Goal: Information Seeking & Learning: Learn about a topic

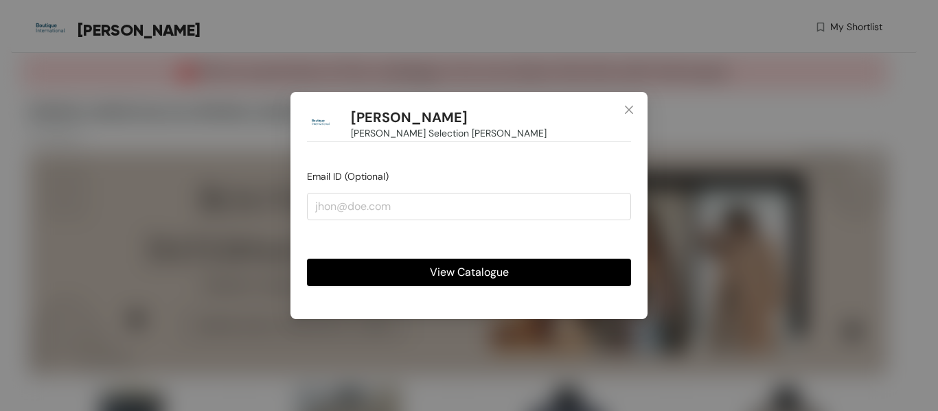
click at [476, 274] on span "View Catalogue" at bounding box center [469, 272] width 79 height 17
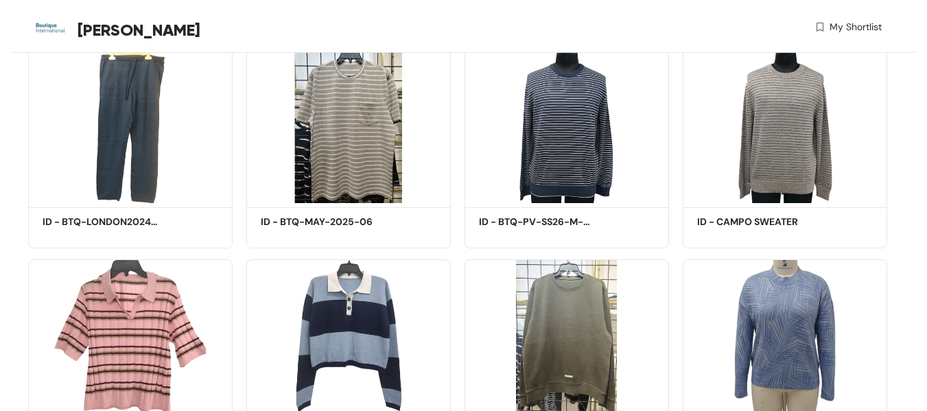
scroll to position [362, 0]
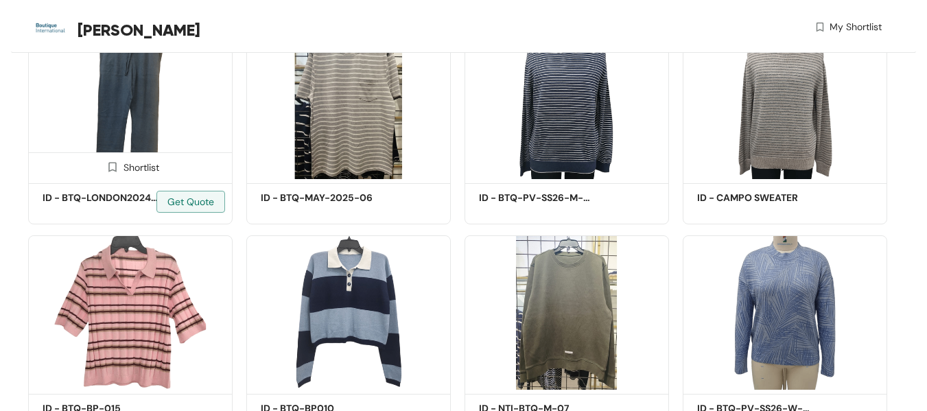
click at [112, 100] on img at bounding box center [130, 102] width 205 height 154
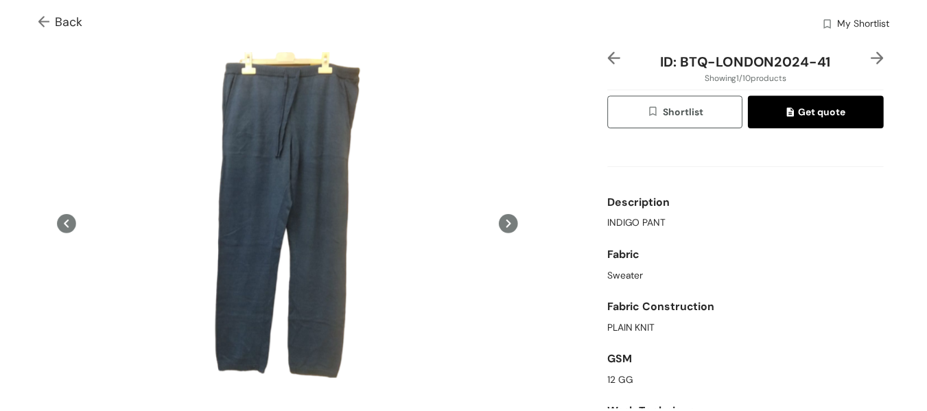
scroll to position [37, 0]
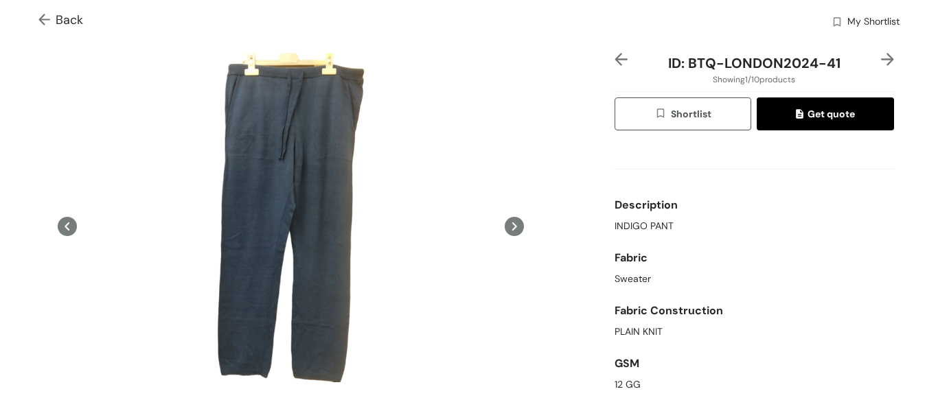
click at [64, 19] on span "Back" at bounding box center [60, 20] width 45 height 19
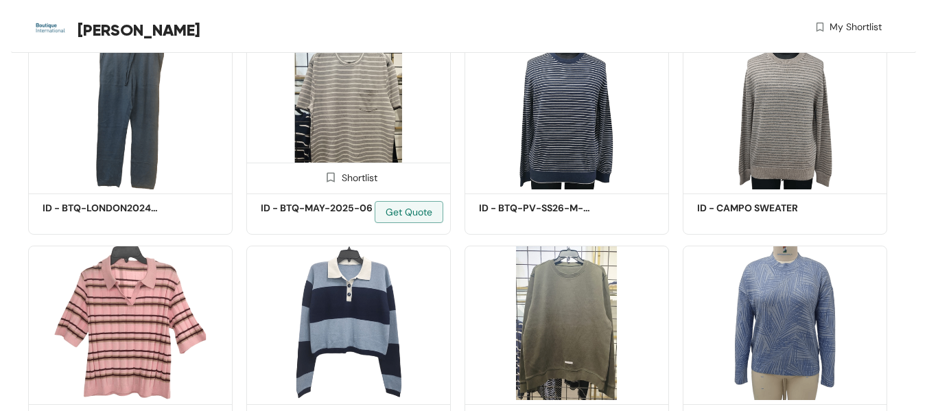
scroll to position [362, 0]
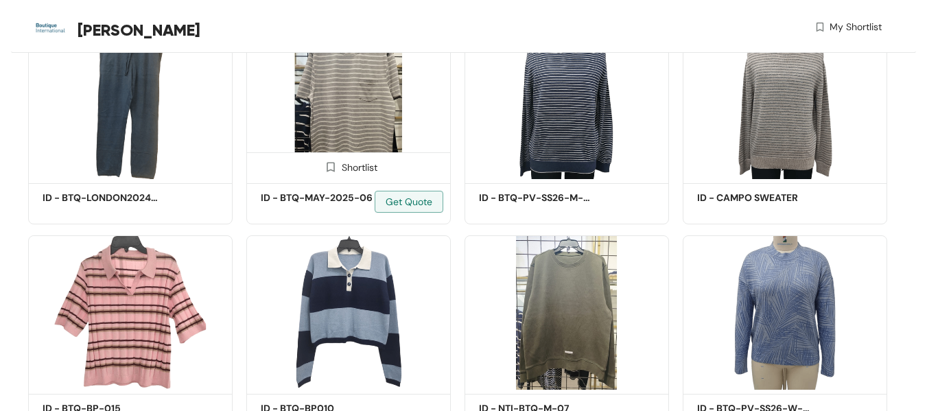
click at [353, 108] on img at bounding box center [348, 102] width 205 height 154
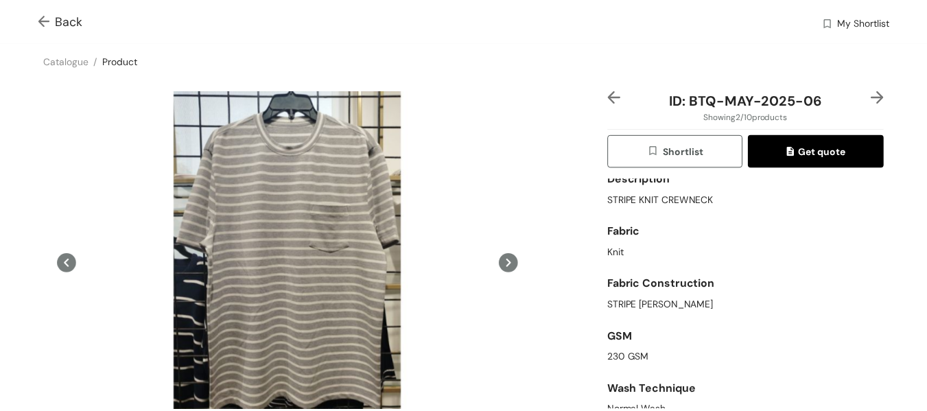
scroll to position [74, 0]
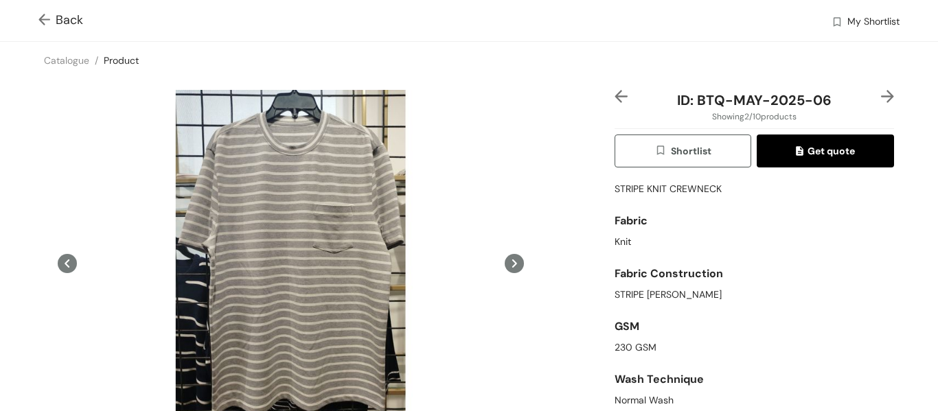
click at [54, 16] on img at bounding box center [46, 21] width 17 height 14
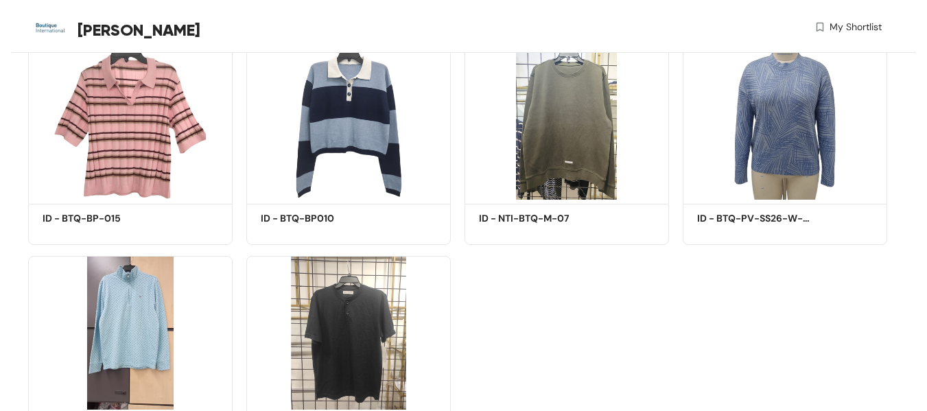
scroll to position [553, 0]
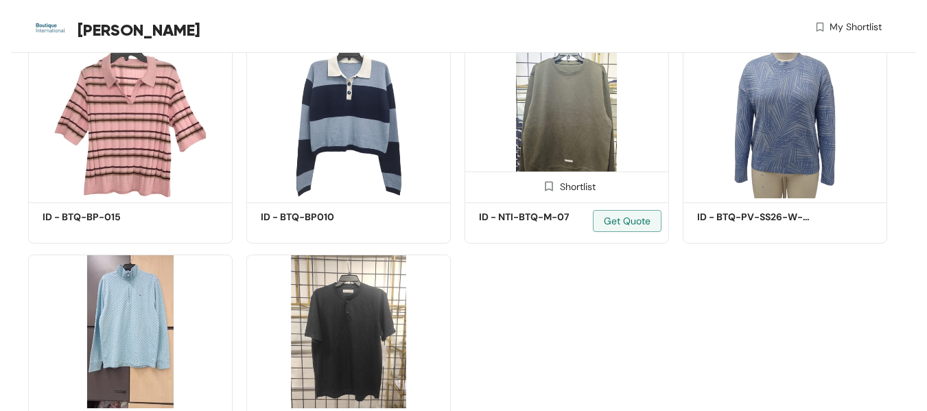
click at [546, 124] on img at bounding box center [567, 121] width 205 height 154
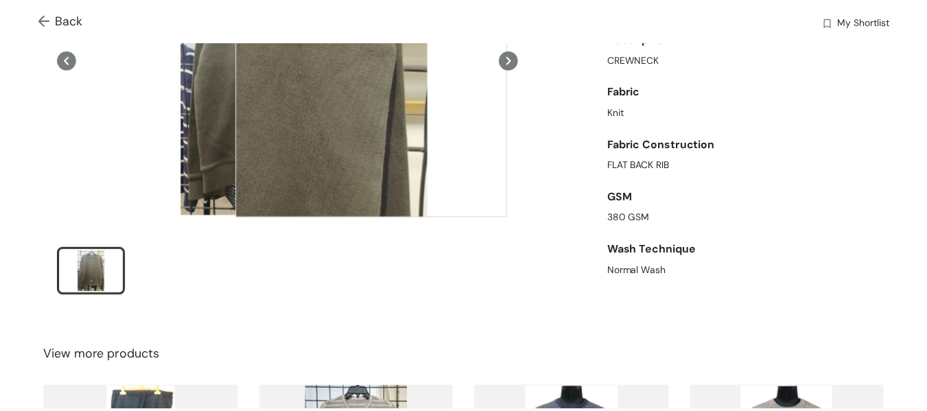
scroll to position [205, 0]
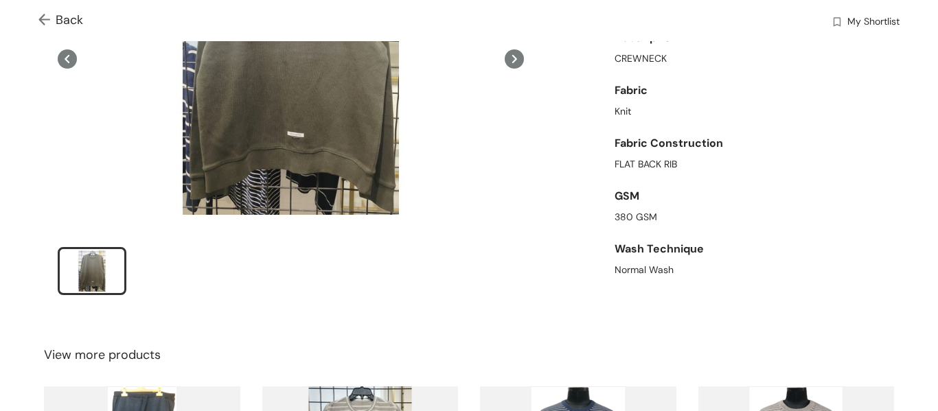
click at [57, 16] on span "Back" at bounding box center [60, 20] width 45 height 19
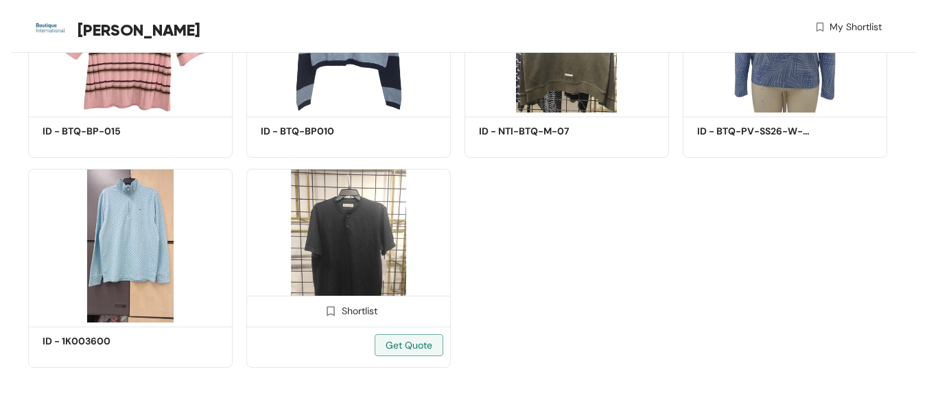
scroll to position [638, 0]
click at [383, 256] on img at bounding box center [348, 247] width 205 height 154
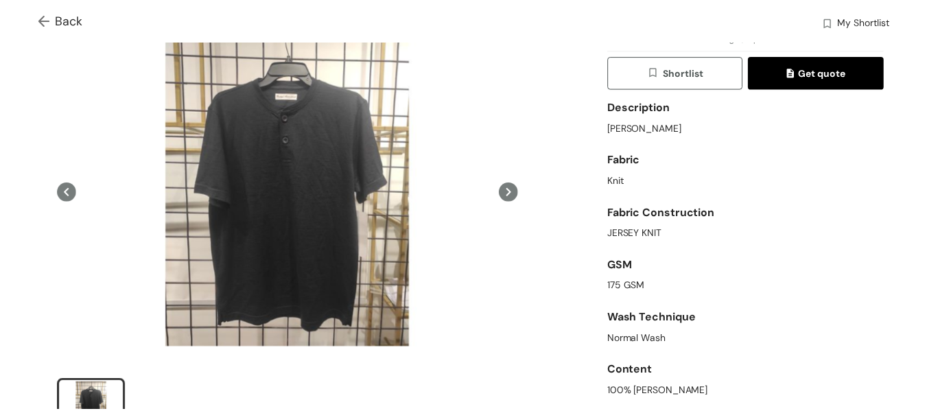
scroll to position [87, 0]
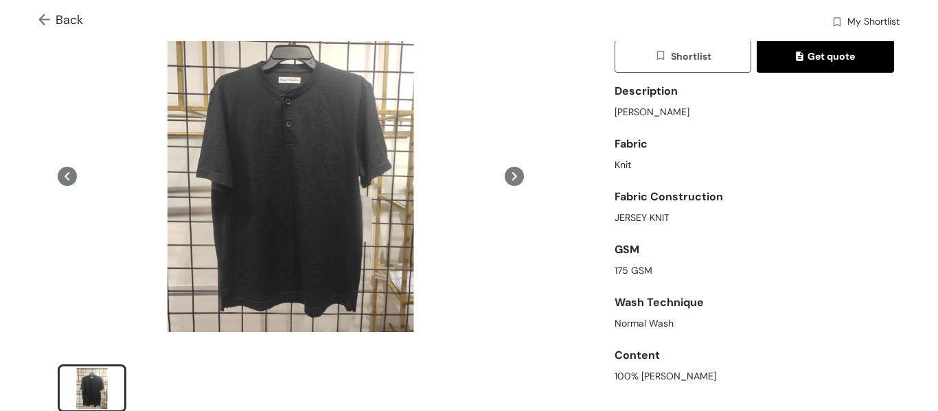
click at [71, 24] on span "Back" at bounding box center [60, 20] width 45 height 19
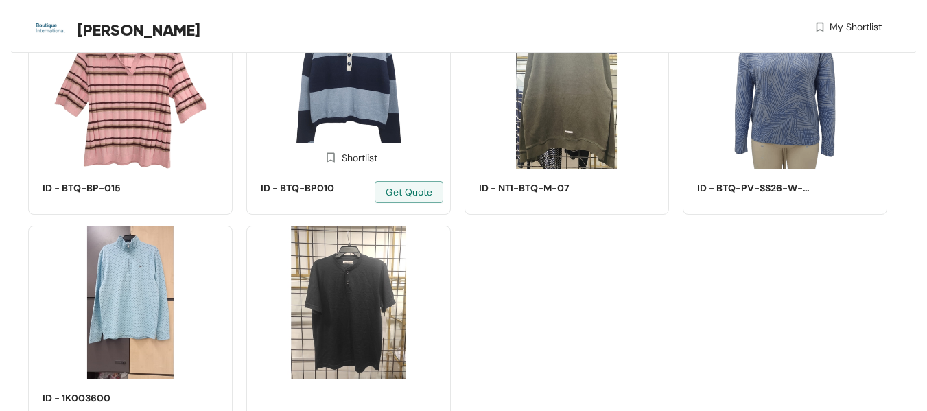
scroll to position [572, 0]
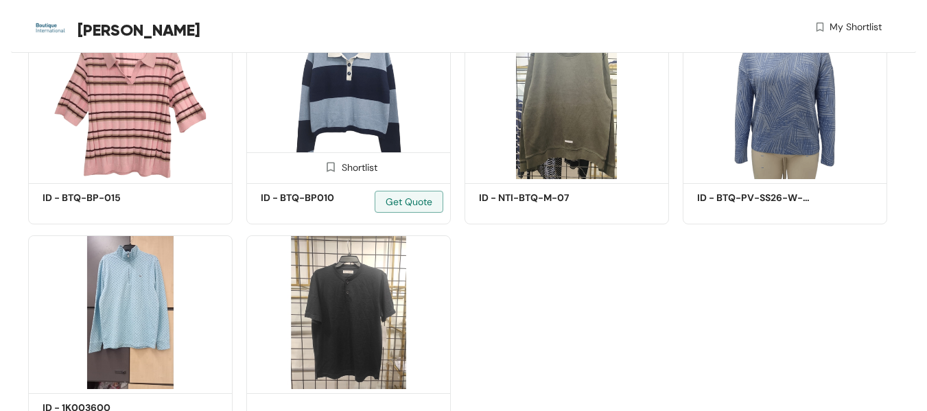
click at [338, 108] on img at bounding box center [348, 102] width 205 height 154
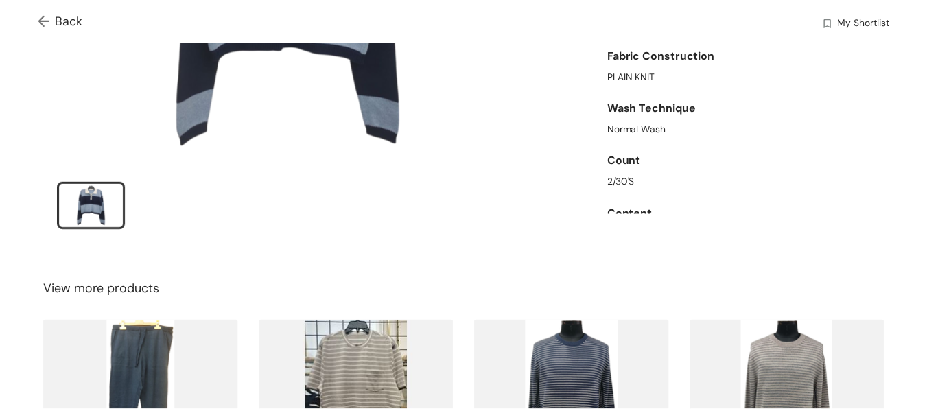
scroll to position [109, 0]
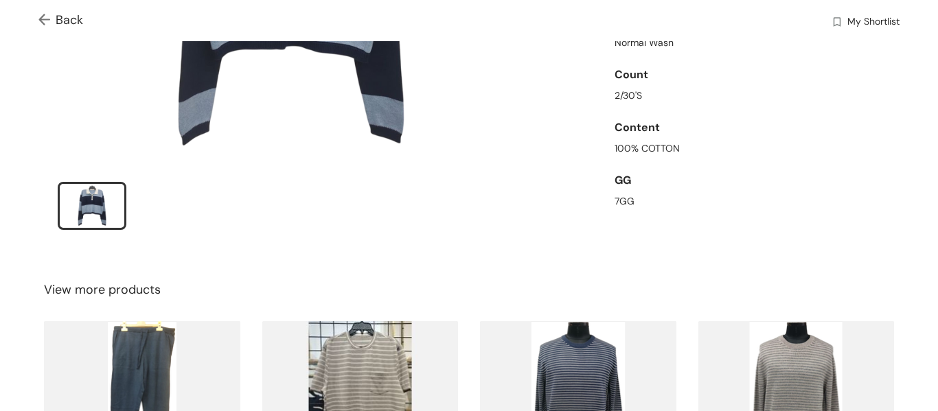
click at [49, 19] on img at bounding box center [46, 21] width 17 height 14
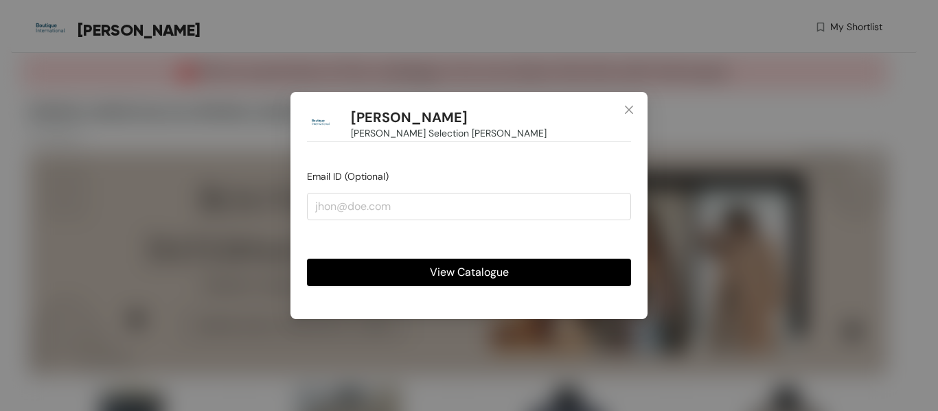
click at [517, 267] on button "View Catalogue" at bounding box center [469, 272] width 324 height 27
click at [423, 269] on button "View Catalogue" at bounding box center [469, 272] width 324 height 27
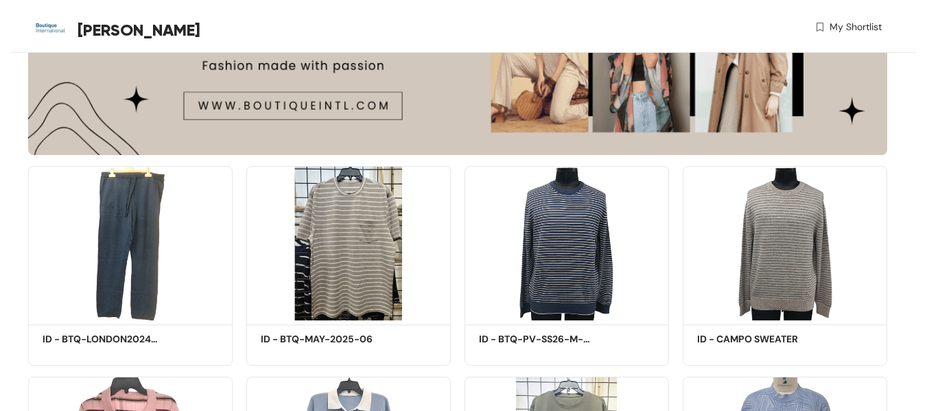
scroll to position [251, 0]
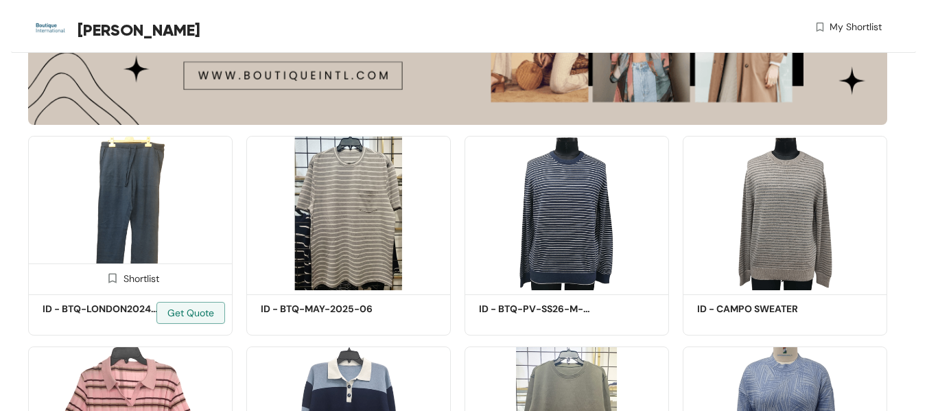
click at [131, 226] on img at bounding box center [130, 213] width 205 height 154
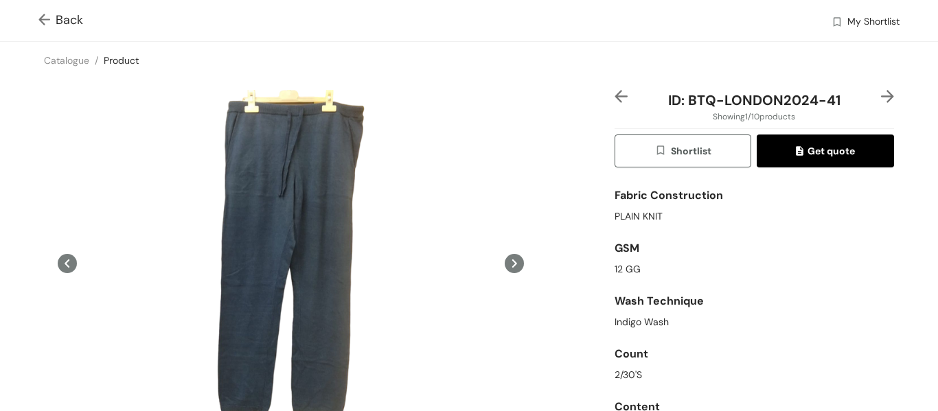
scroll to position [162, 0]
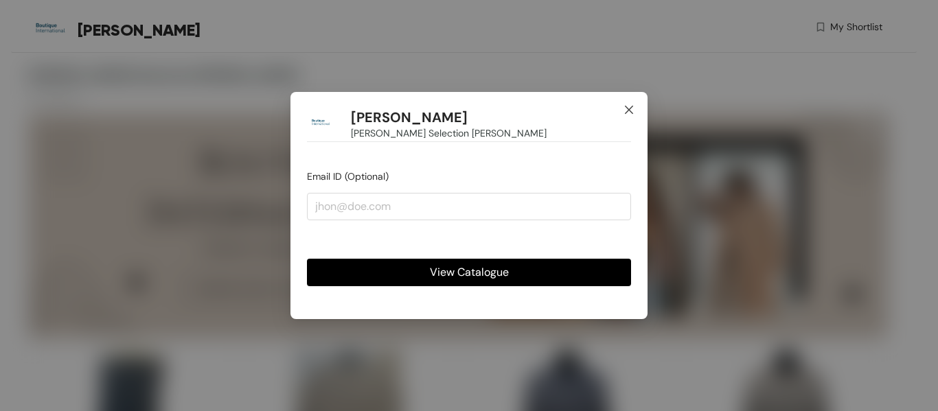
click at [623, 112] on icon "close" at bounding box center [628, 109] width 11 height 11
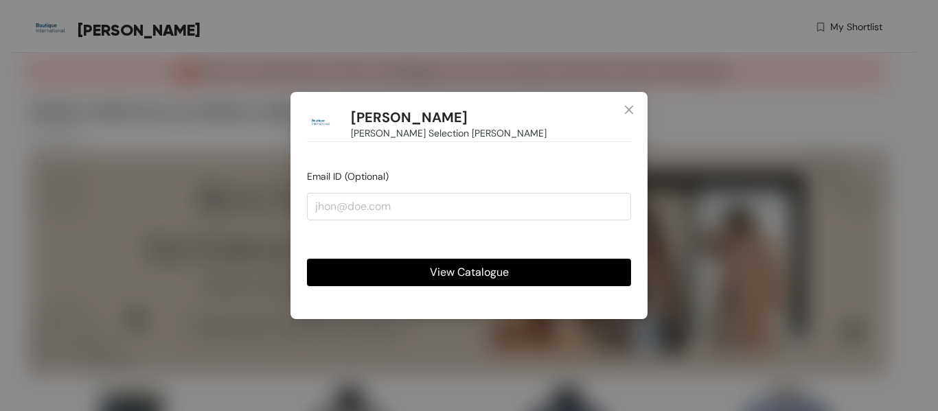
click at [420, 272] on button "View Catalogue" at bounding box center [469, 272] width 324 height 27
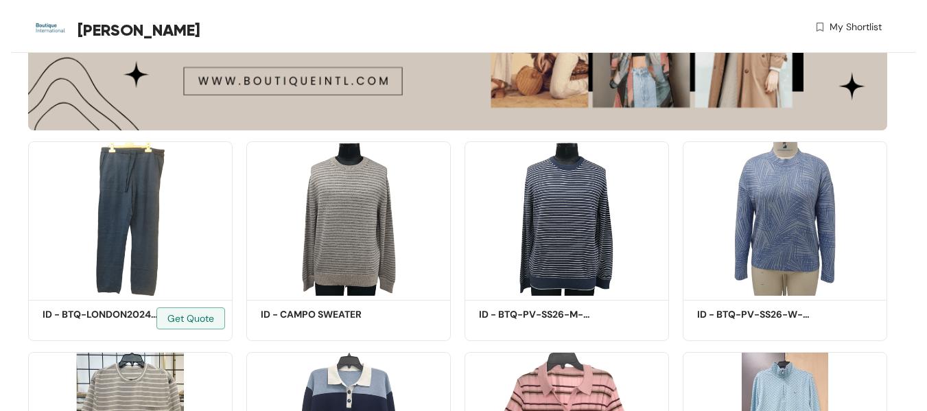
scroll to position [274, 0]
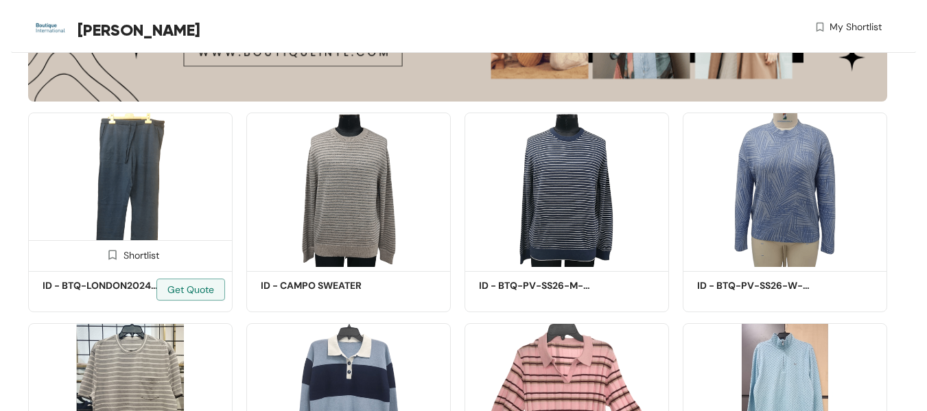
click at [148, 208] on img at bounding box center [130, 190] width 205 height 154
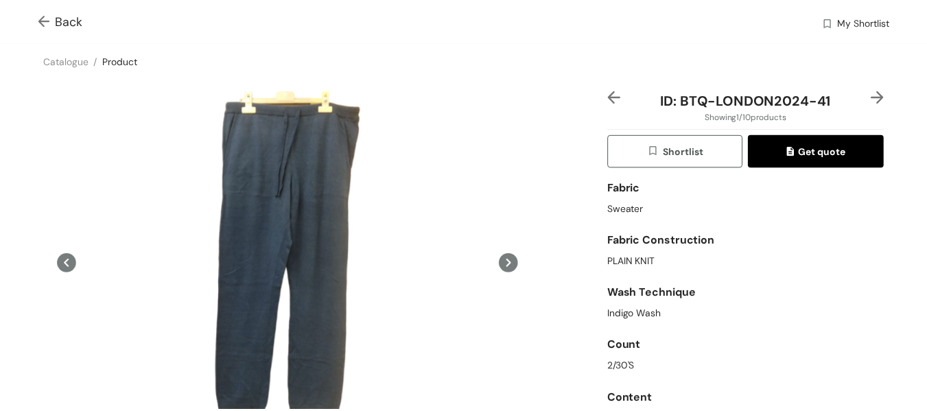
scroll to position [109, 0]
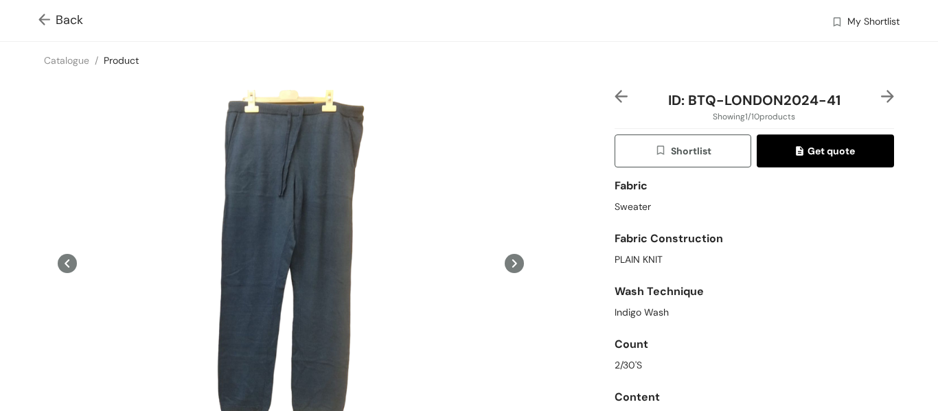
click at [51, 23] on img at bounding box center [46, 21] width 17 height 14
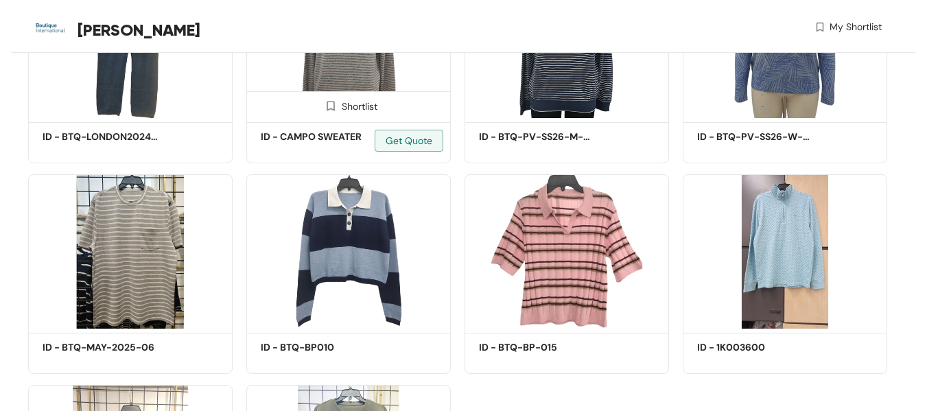
scroll to position [457, 0]
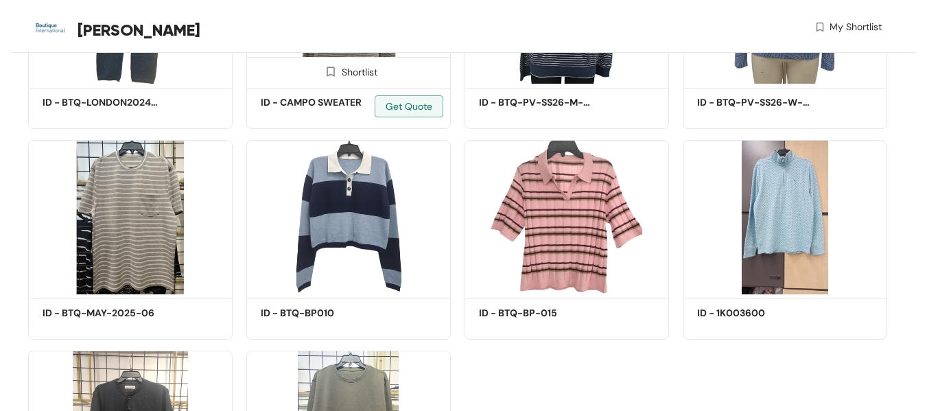
click at [359, 231] on img at bounding box center [348, 217] width 205 height 154
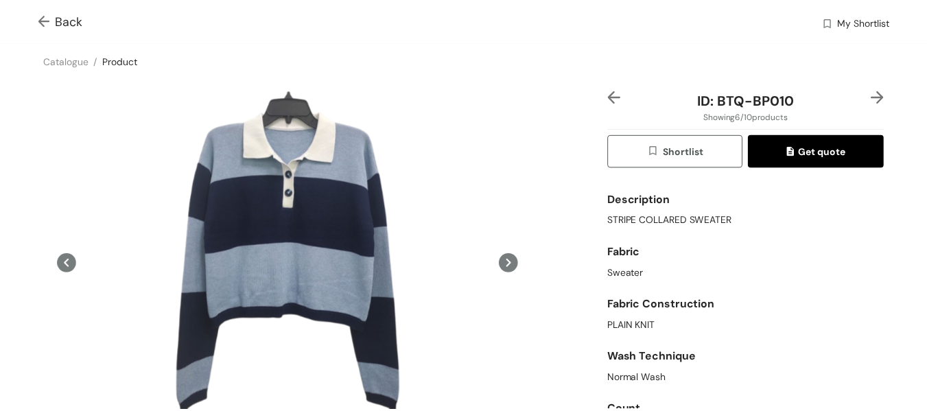
scroll to position [109, 0]
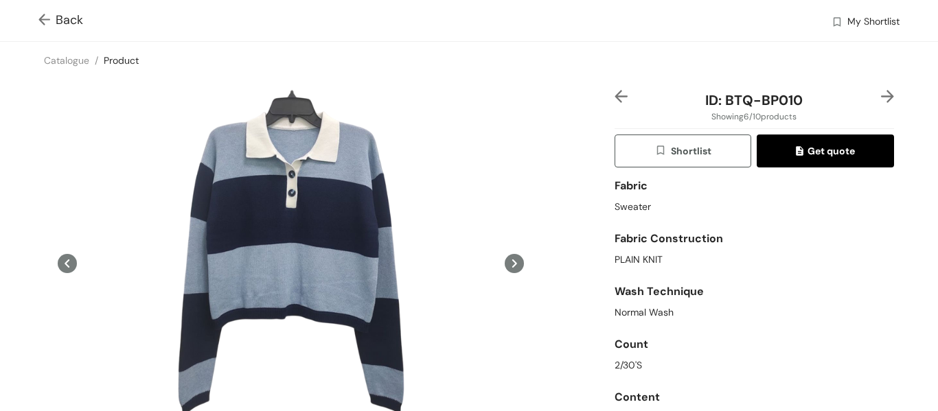
click at [45, 19] on img at bounding box center [46, 21] width 17 height 14
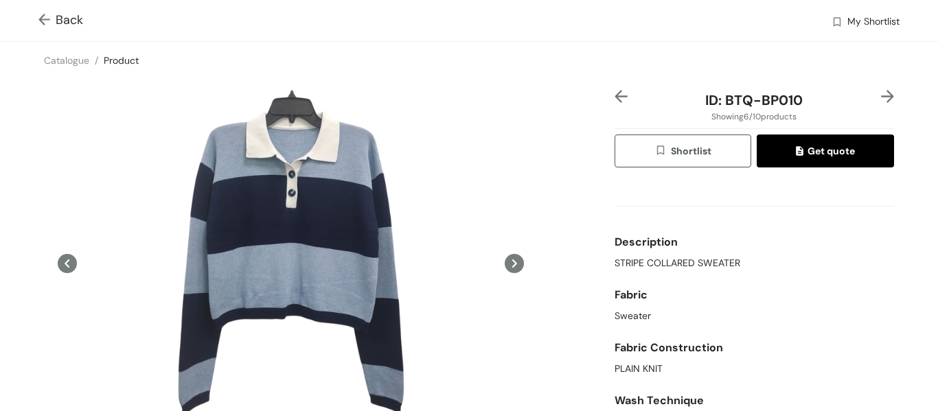
click at [49, 21] on img at bounding box center [46, 21] width 17 height 14
